Goal: Information Seeking & Learning: Learn about a topic

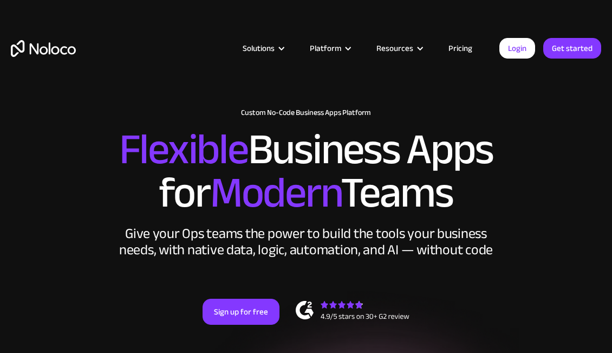
click at [458, 46] on link "Pricing" at bounding box center [460, 48] width 51 height 14
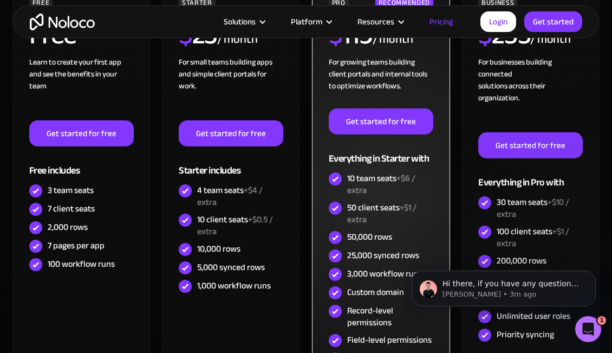
scroll to position [472, 0]
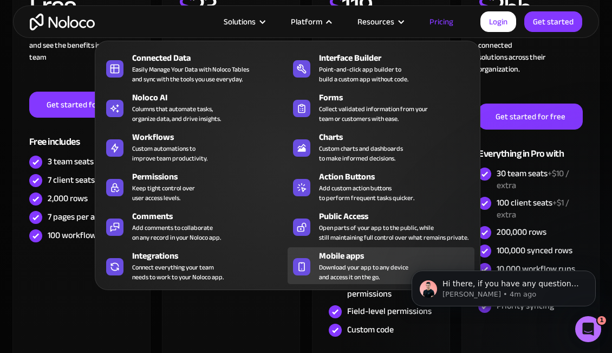
click at [344, 257] on div "Mobile apps" at bounding box center [399, 255] width 160 height 13
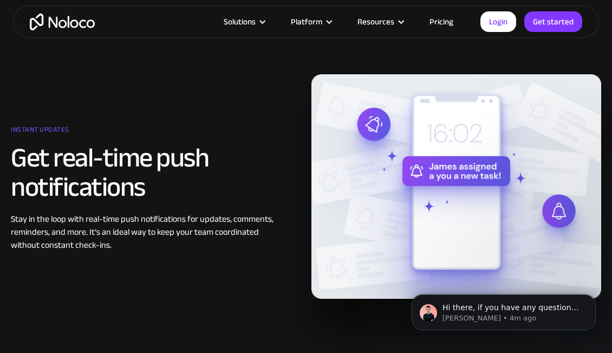
scroll to position [1229, 0]
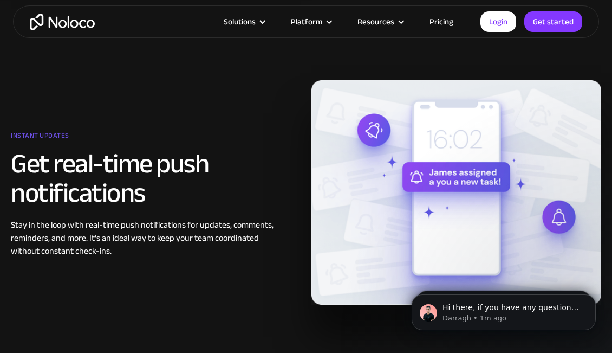
click at [444, 20] on link "Pricing" at bounding box center [441, 22] width 51 height 14
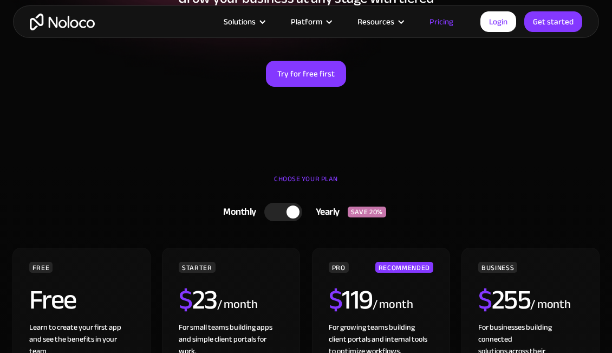
click at [293, 214] on div at bounding box center [293, 211] width 13 height 13
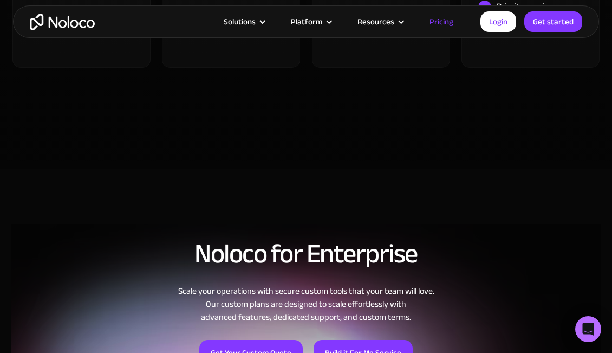
scroll to position [762, 0]
